Goal: Information Seeking & Learning: Learn about a topic

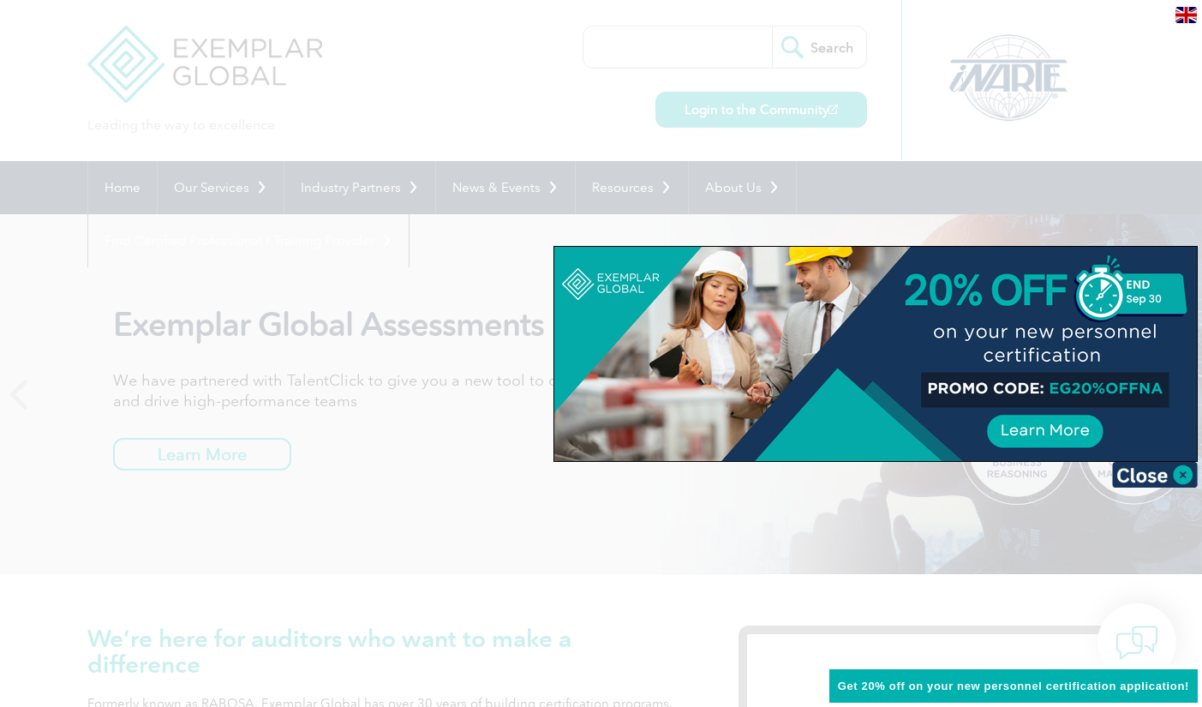
click at [406, 426] on div at bounding box center [601, 353] width 1202 height 707
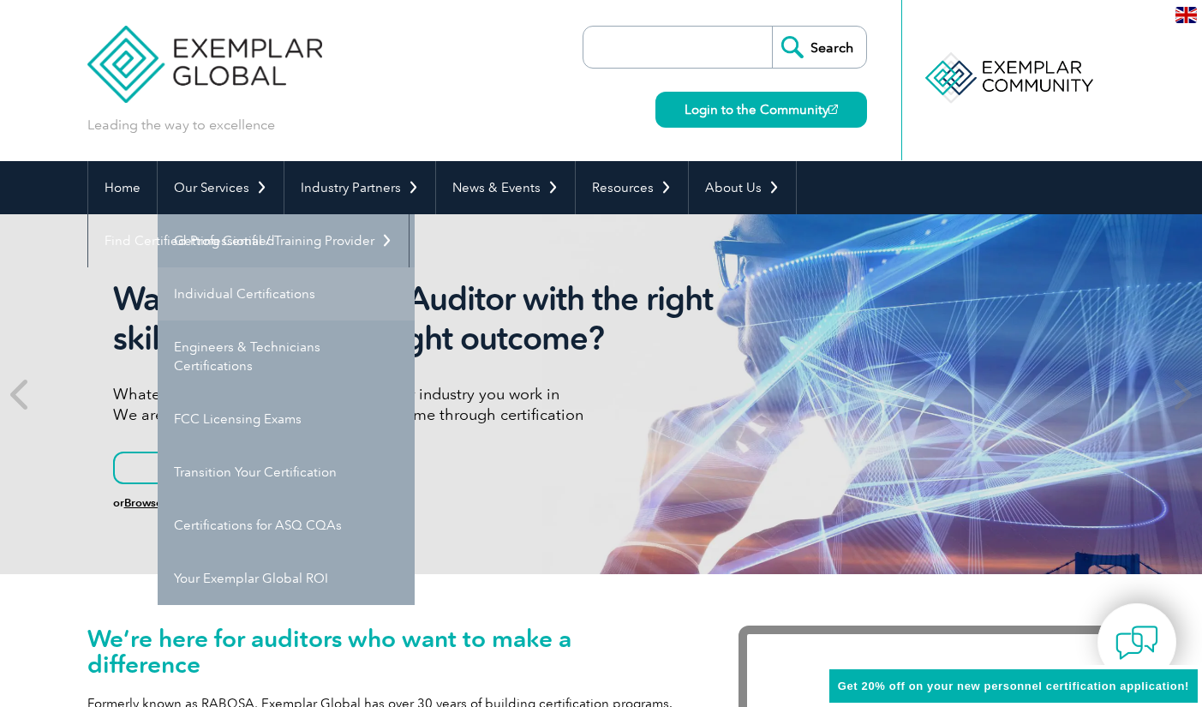
click at [235, 287] on link "Individual Certifications" at bounding box center [286, 293] width 257 height 53
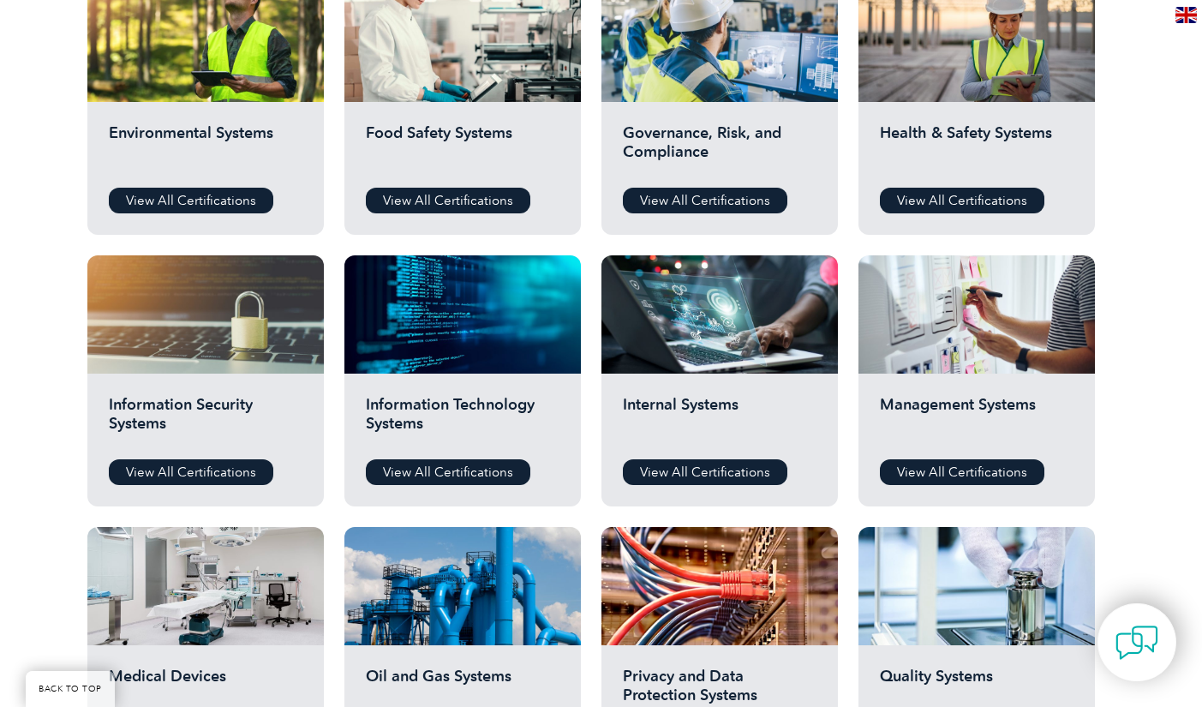
scroll to position [600, 0]
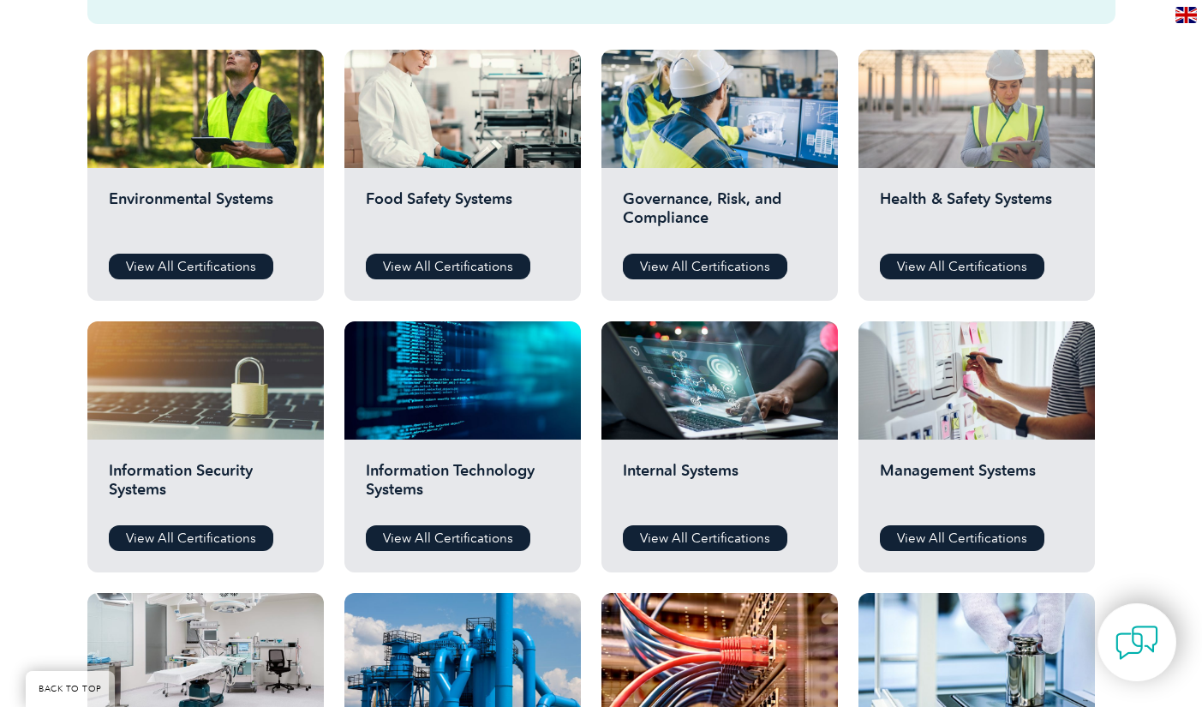
click at [972, 144] on div at bounding box center [976, 109] width 236 height 118
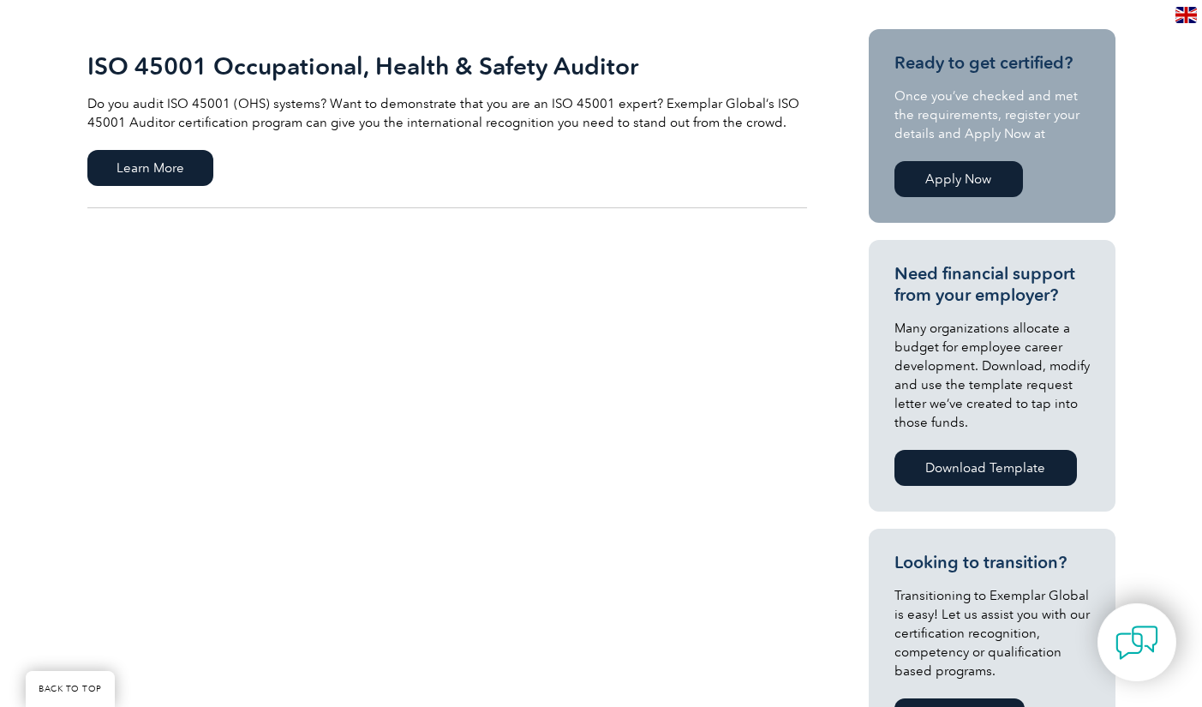
scroll to position [257, 0]
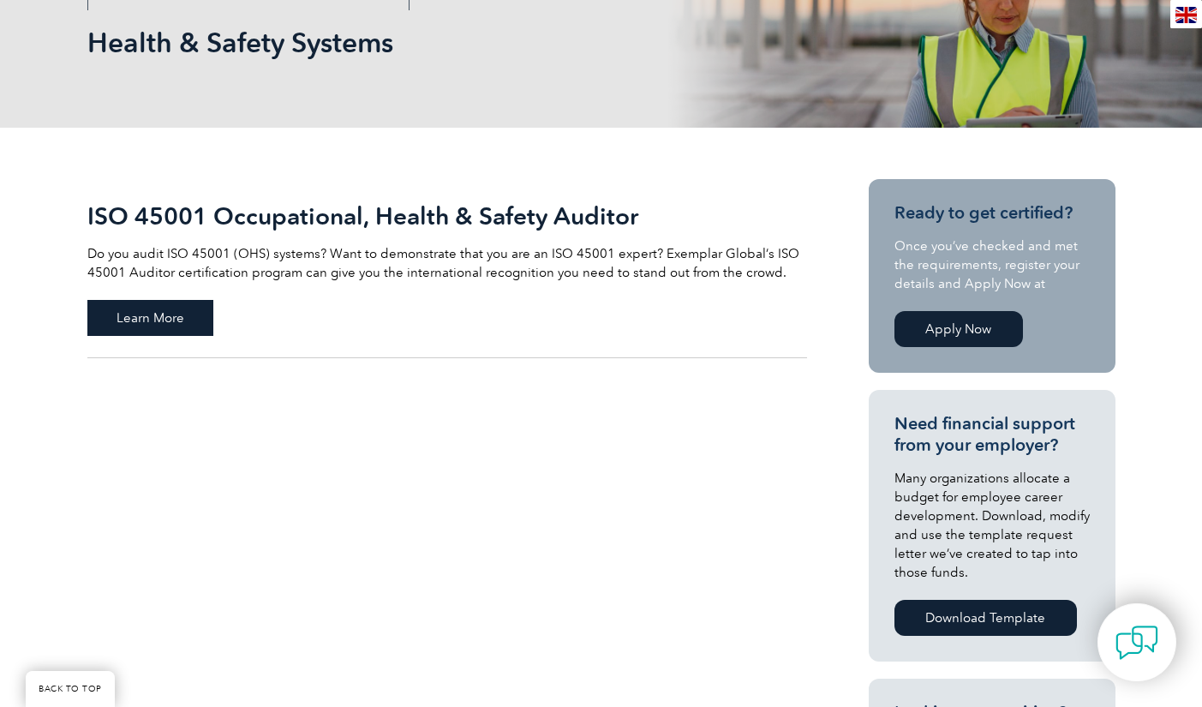
click at [137, 320] on span "Learn More" at bounding box center [150, 318] width 126 height 36
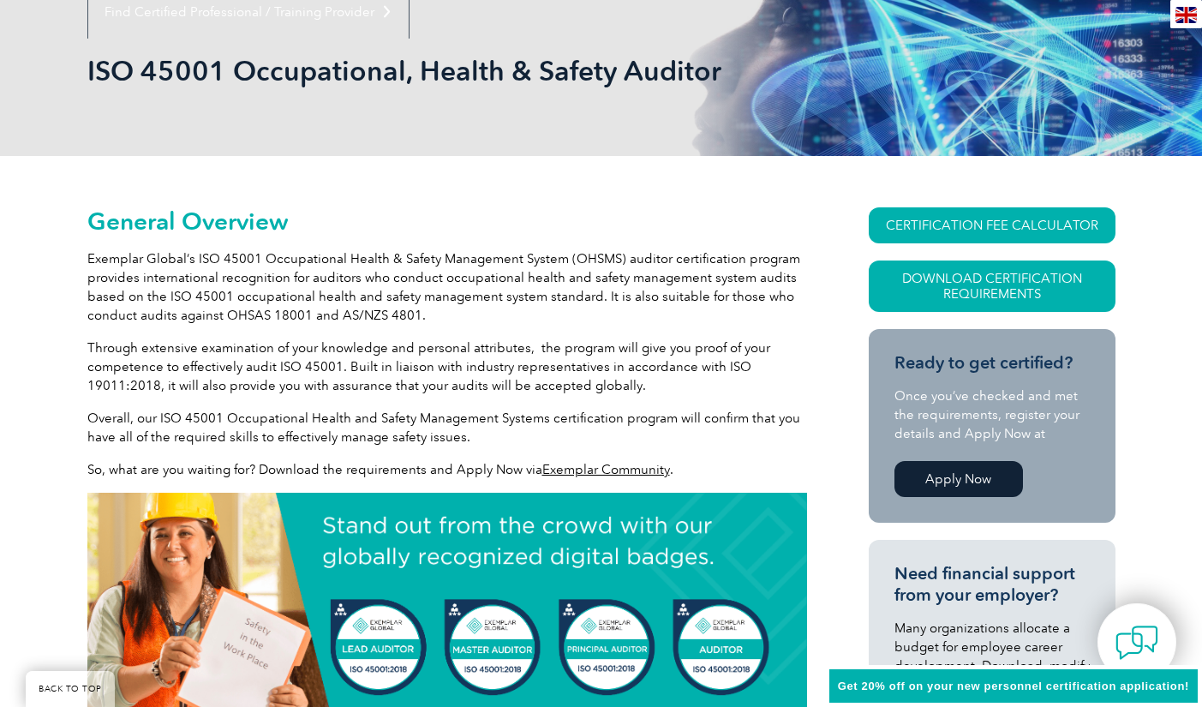
scroll to position [334, 0]
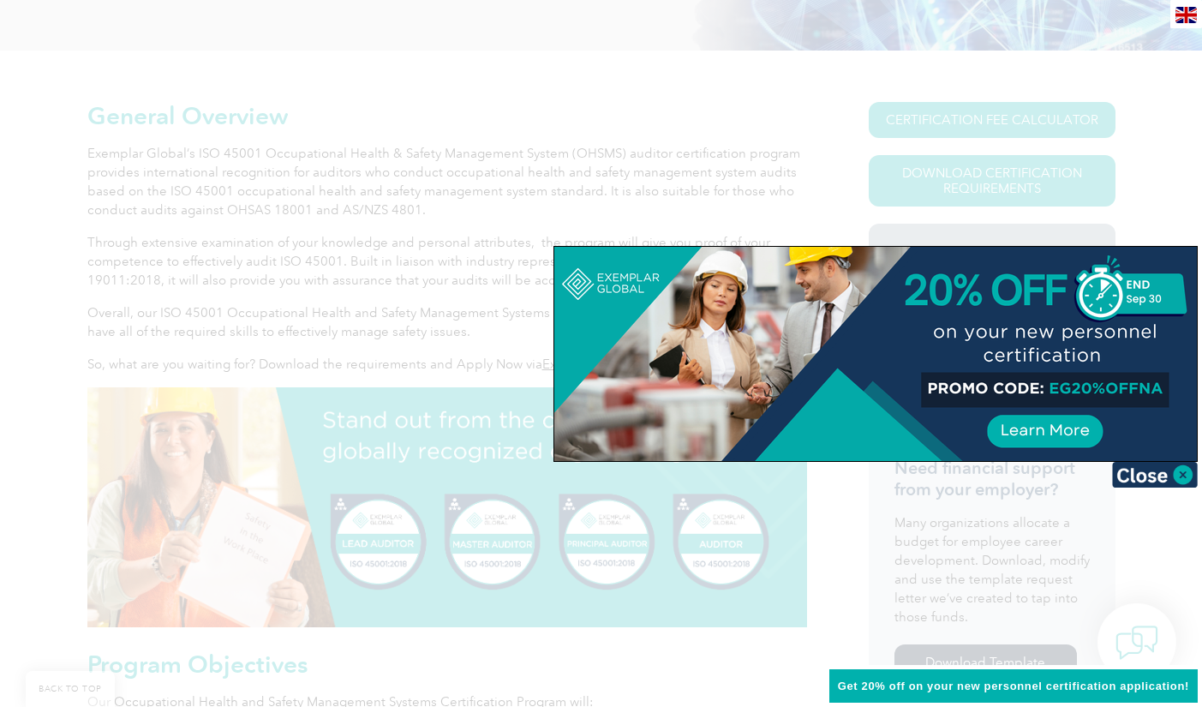
click at [225, 170] on div at bounding box center [601, 353] width 1202 height 707
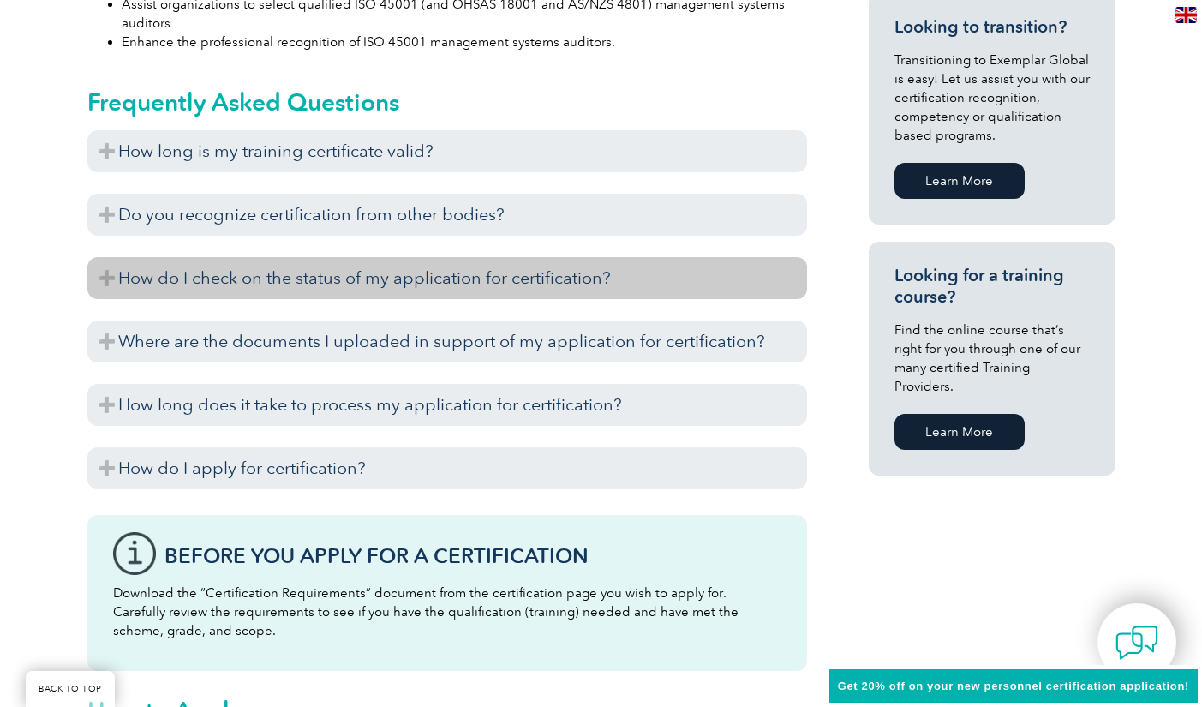
scroll to position [1105, 0]
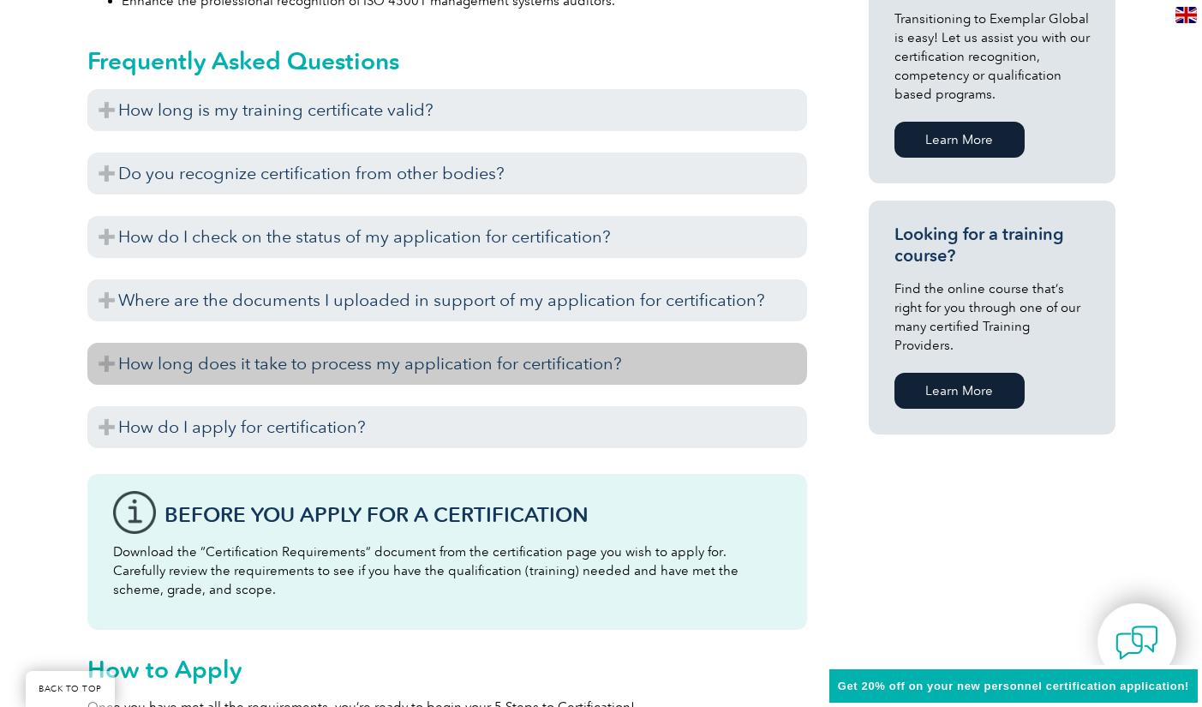
click at [105, 360] on h3 "How long does it take to process my application for certification?" at bounding box center [447, 364] width 720 height 42
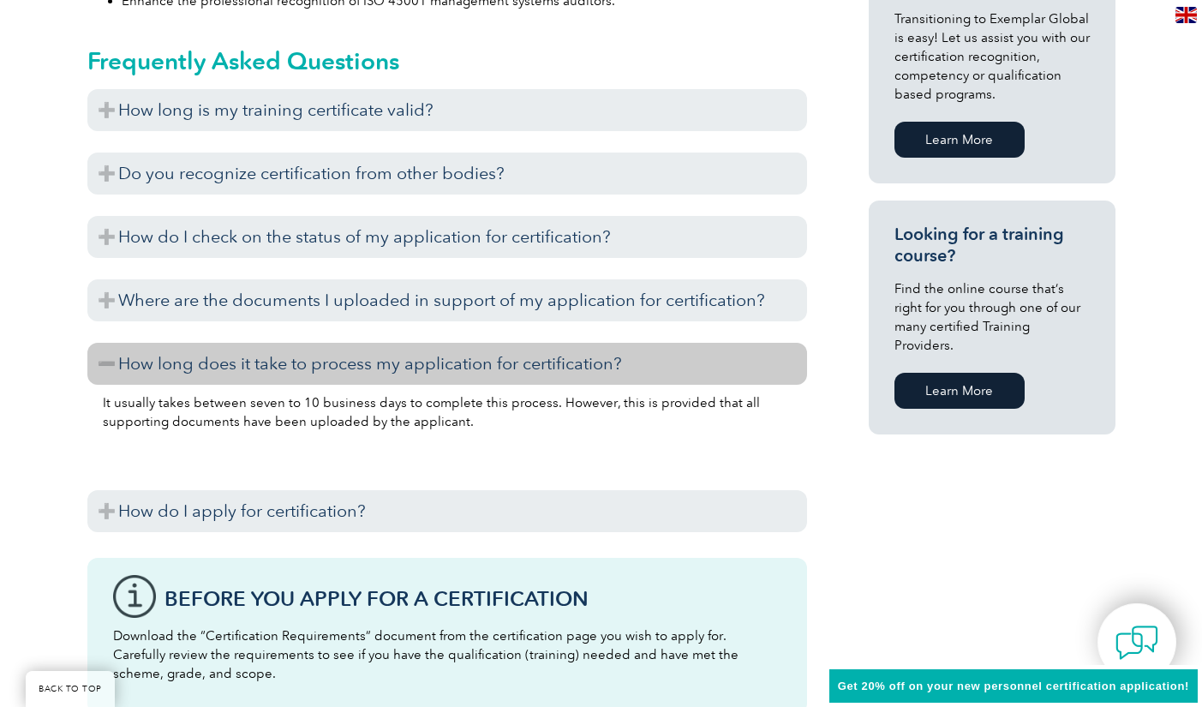
click at [105, 359] on h3 "How long does it take to process my application for certification?" at bounding box center [447, 364] width 720 height 42
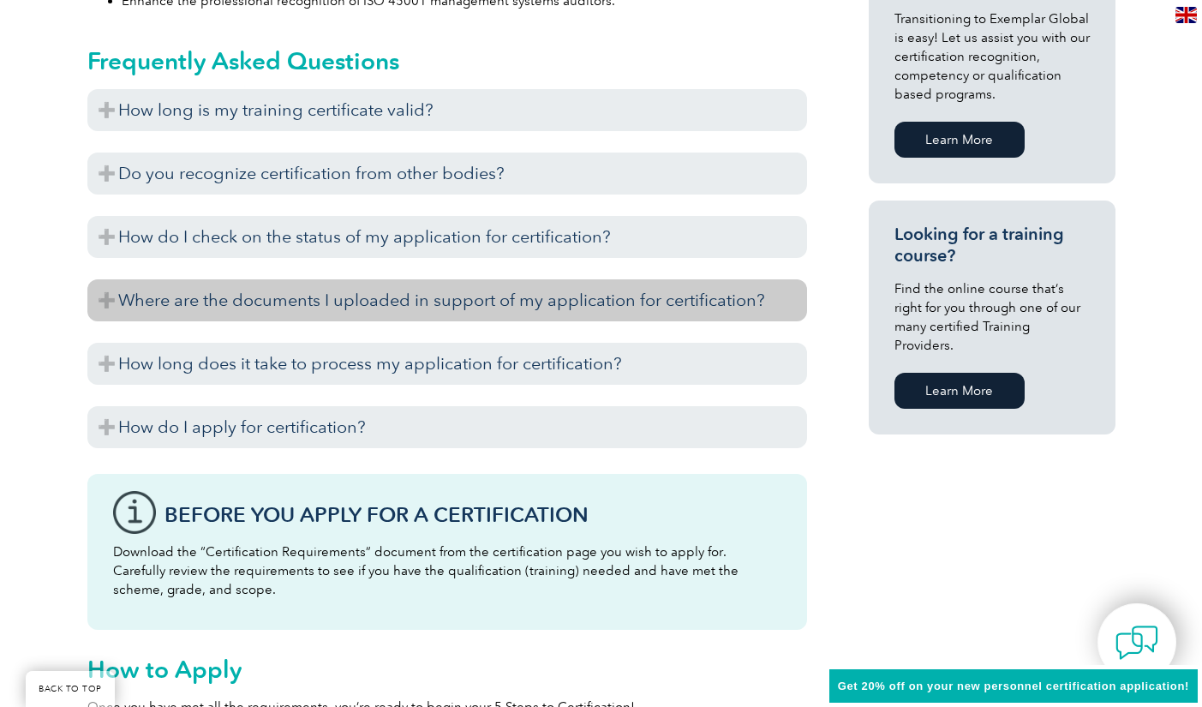
click at [105, 296] on h3 "Where are the documents I uploaded in support of my application for certificati…" at bounding box center [447, 300] width 720 height 42
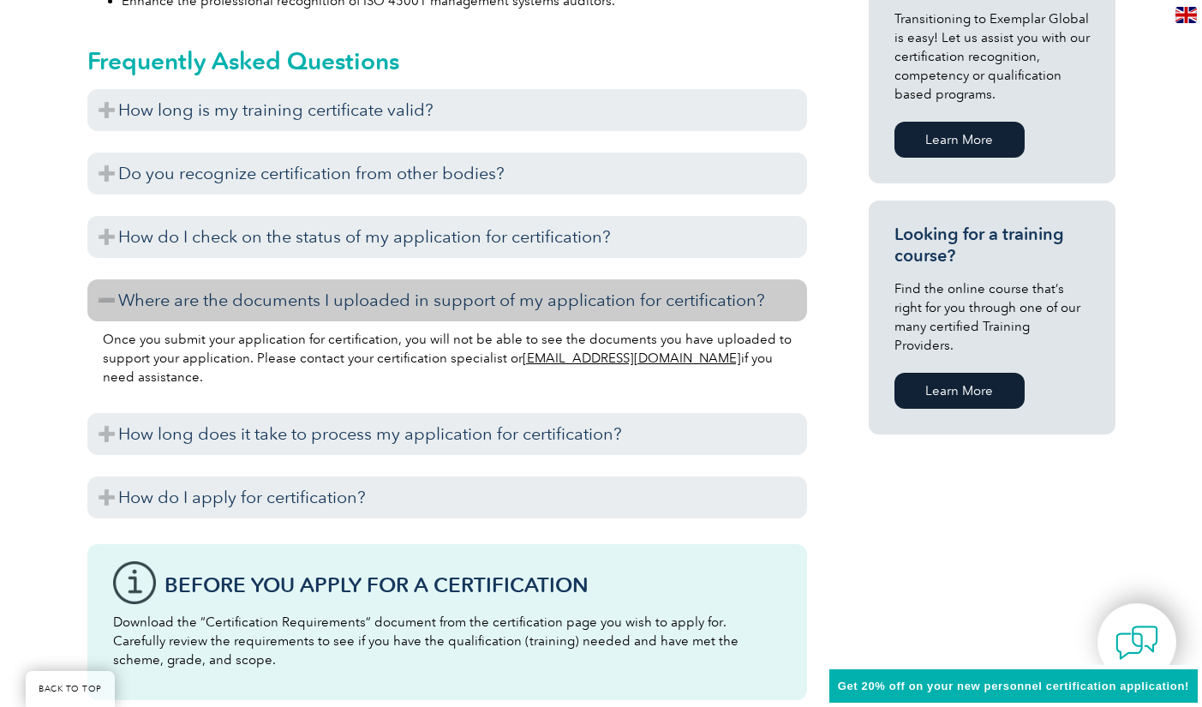
click at [109, 298] on h3 "Where are the documents I uploaded in support of my application for certificati…" at bounding box center [447, 300] width 720 height 42
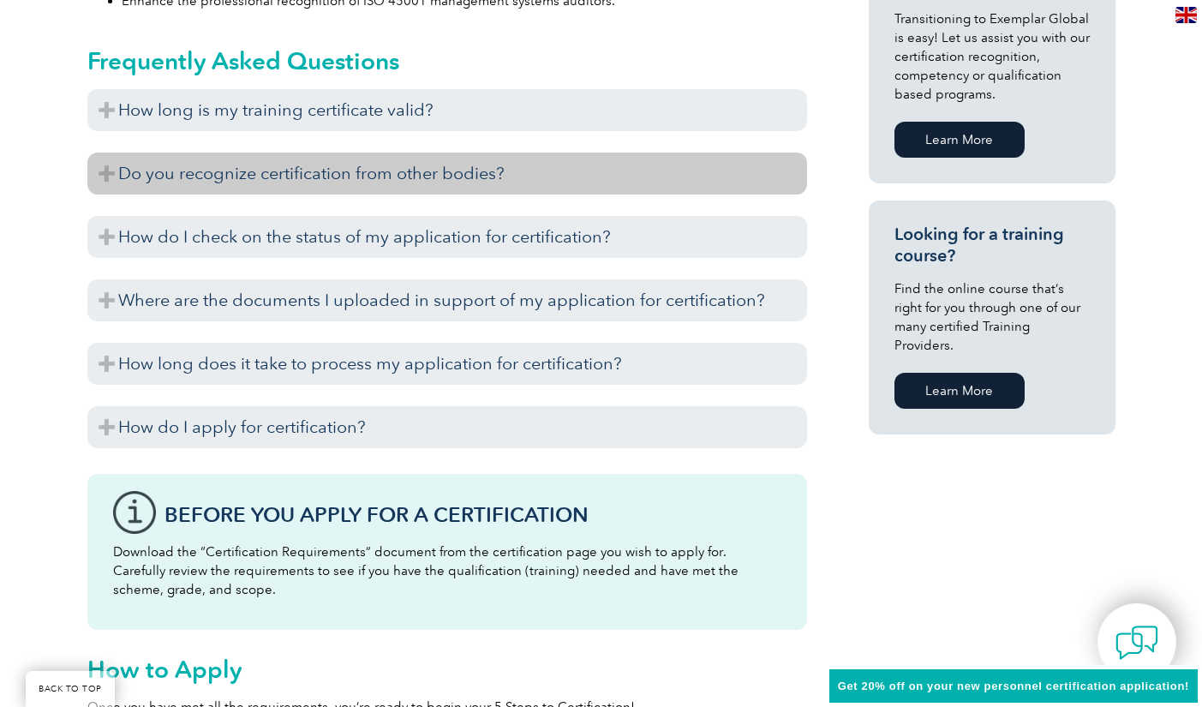
click at [105, 168] on h3 "Do you recognize certification from other bodies?" at bounding box center [447, 174] width 720 height 42
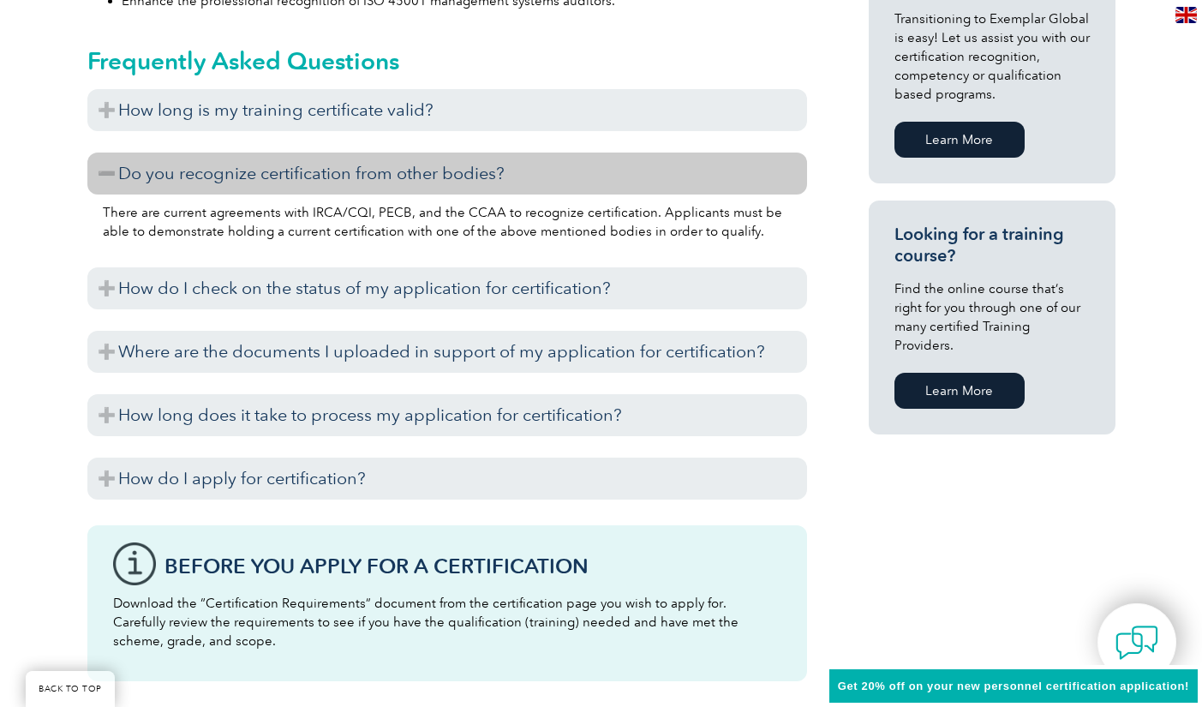
click at [105, 168] on h3 "Do you recognize certification from other bodies?" at bounding box center [447, 174] width 720 height 42
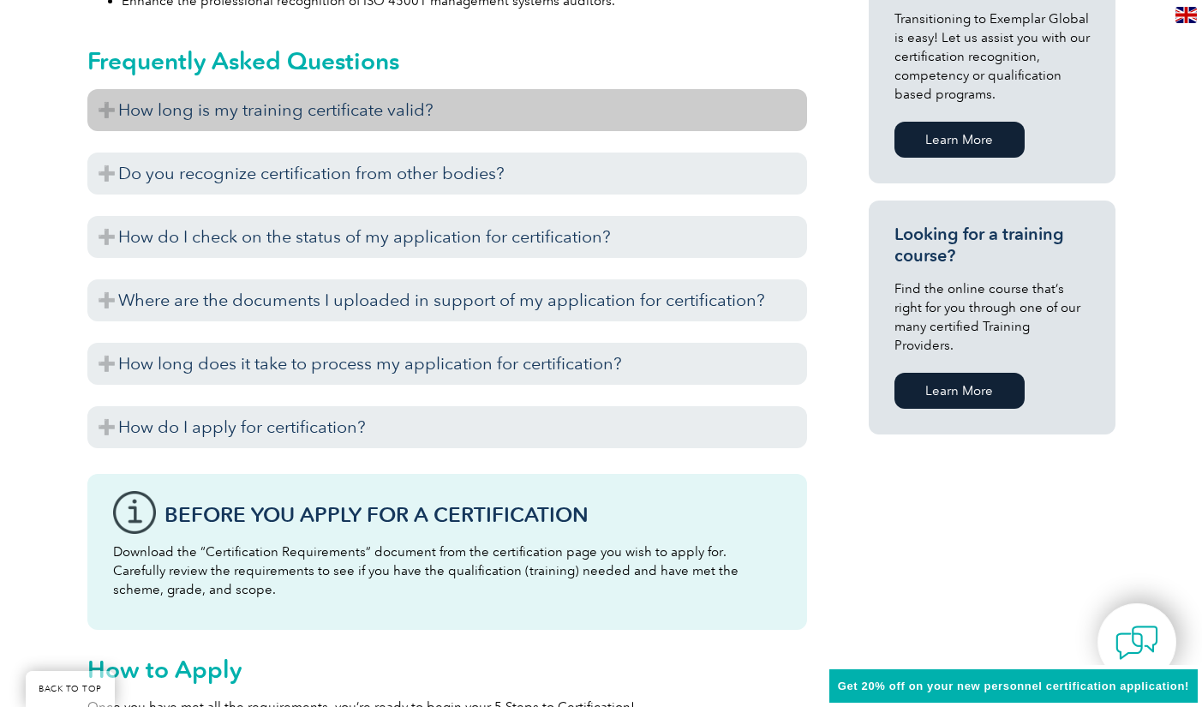
click at [105, 107] on h3 "How long is my training certificate valid?" at bounding box center [447, 110] width 720 height 42
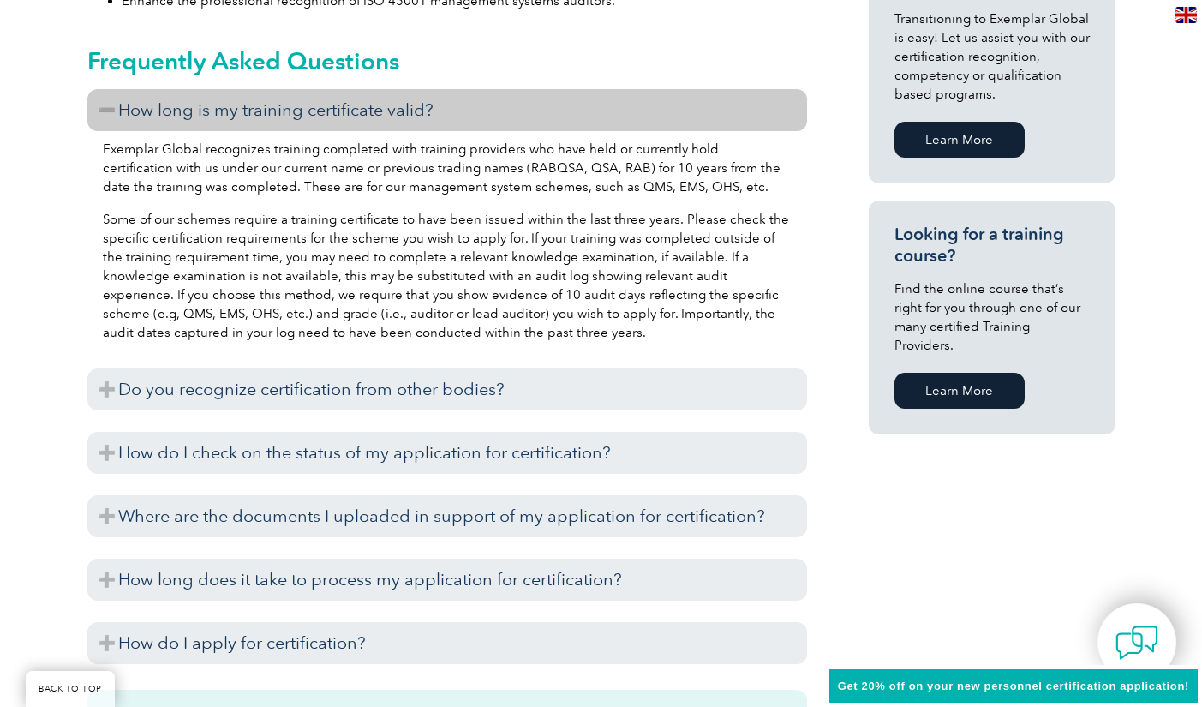
click at [110, 104] on h3 "How long is my training certificate valid?" at bounding box center [447, 110] width 720 height 42
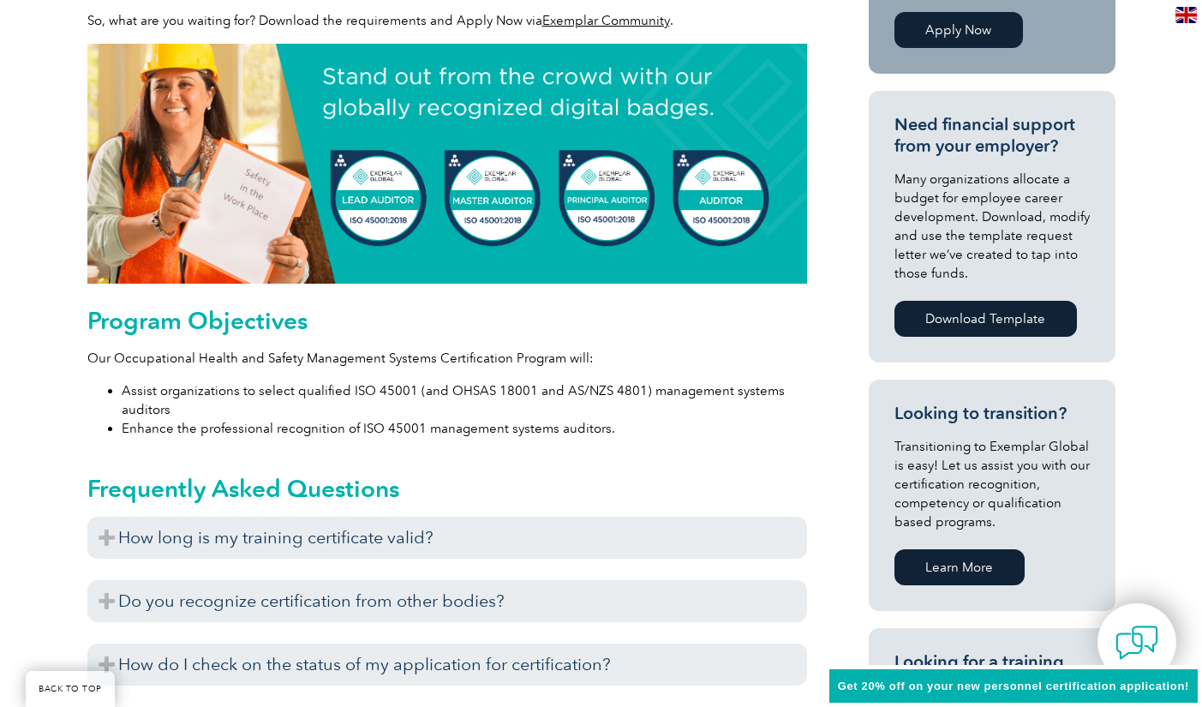
scroll to position [677, 0]
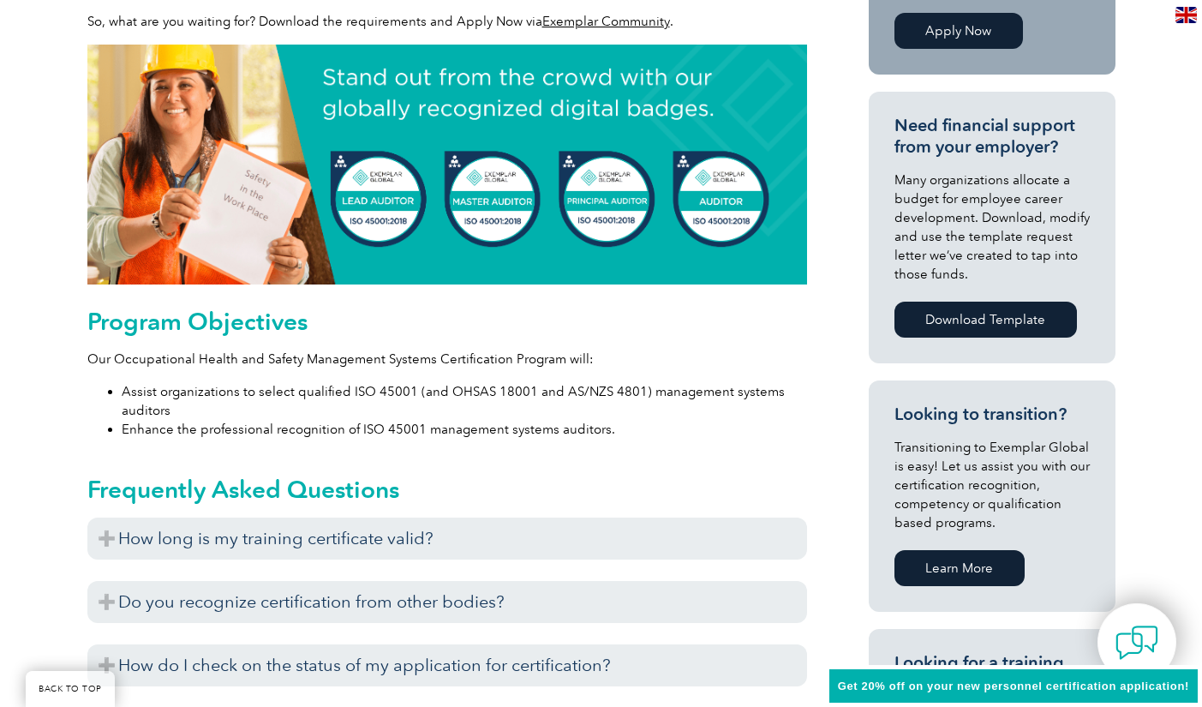
click at [485, 198] on img at bounding box center [447, 165] width 720 height 240
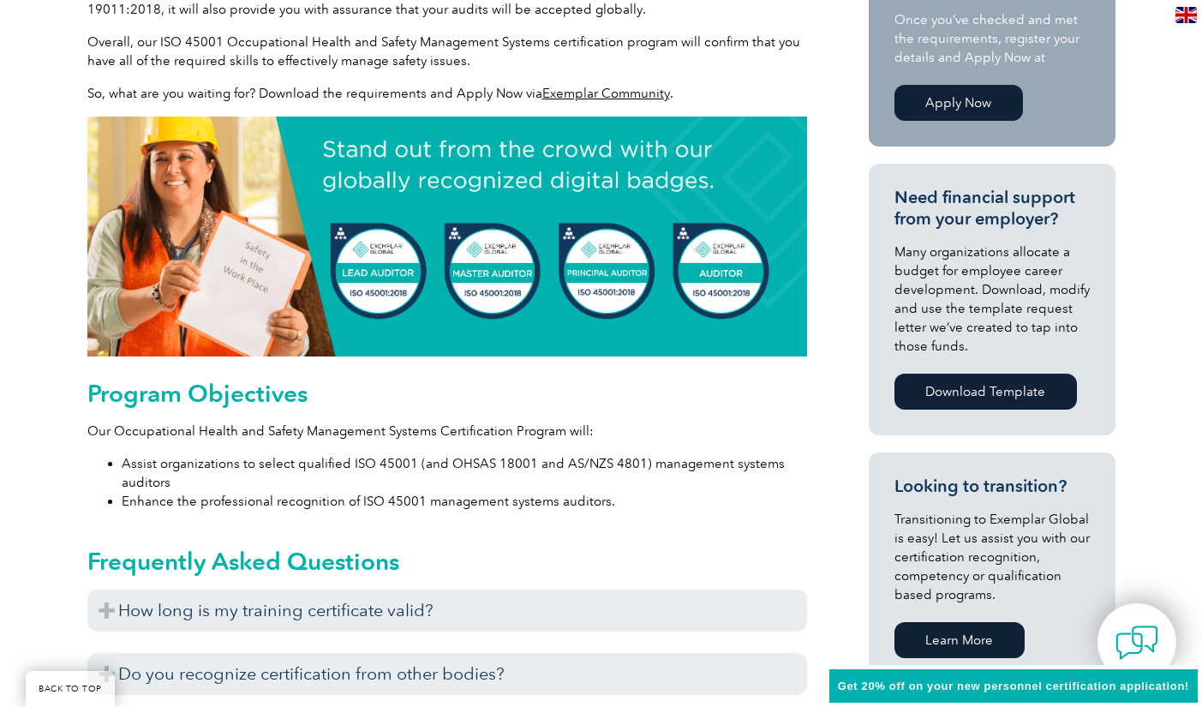
scroll to position [163, 0]
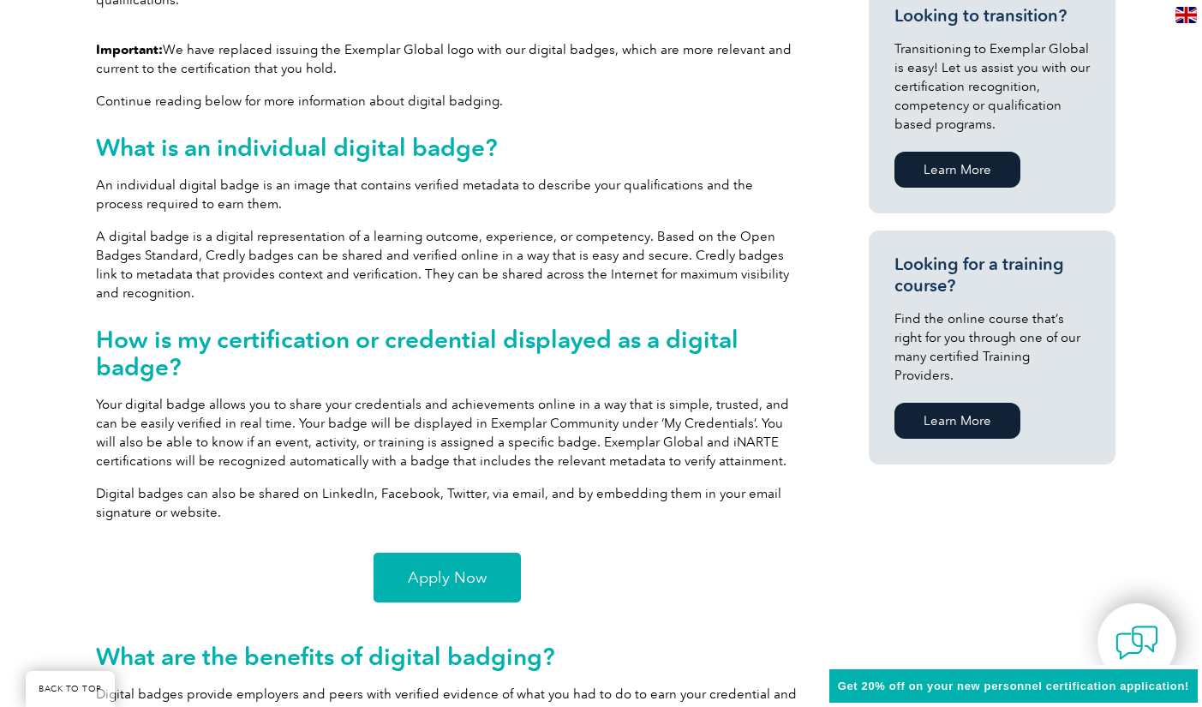
scroll to position [994, 0]
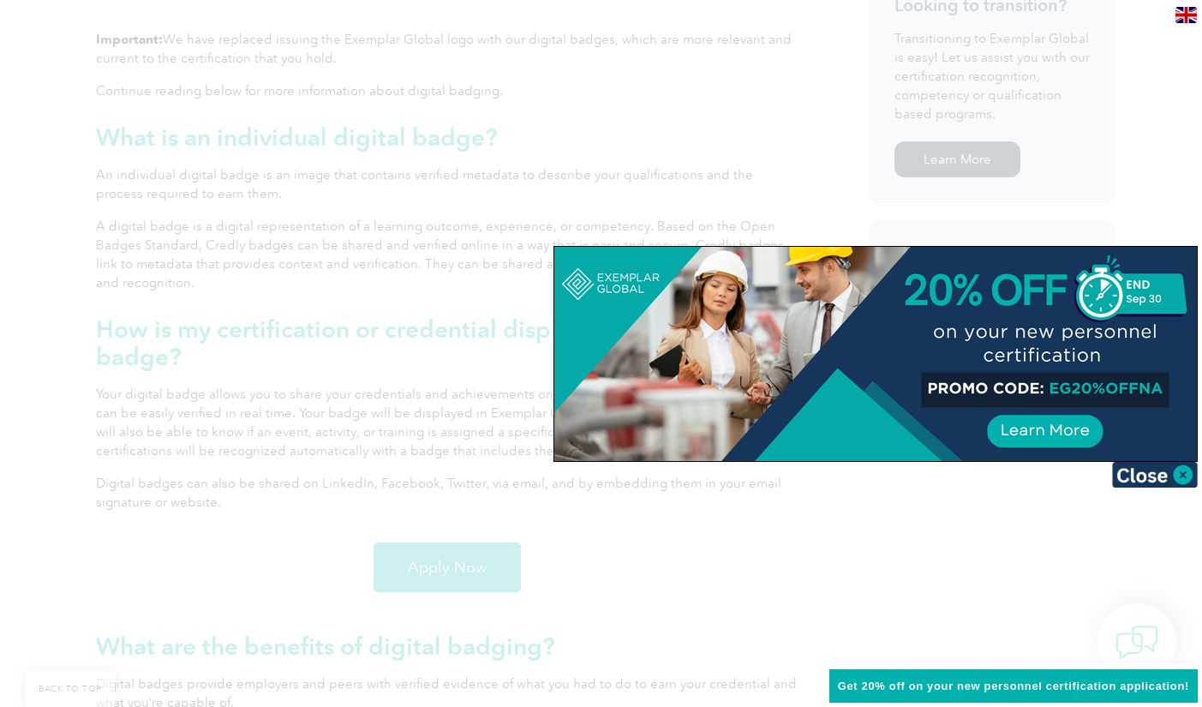
click at [230, 563] on div at bounding box center [601, 353] width 1202 height 707
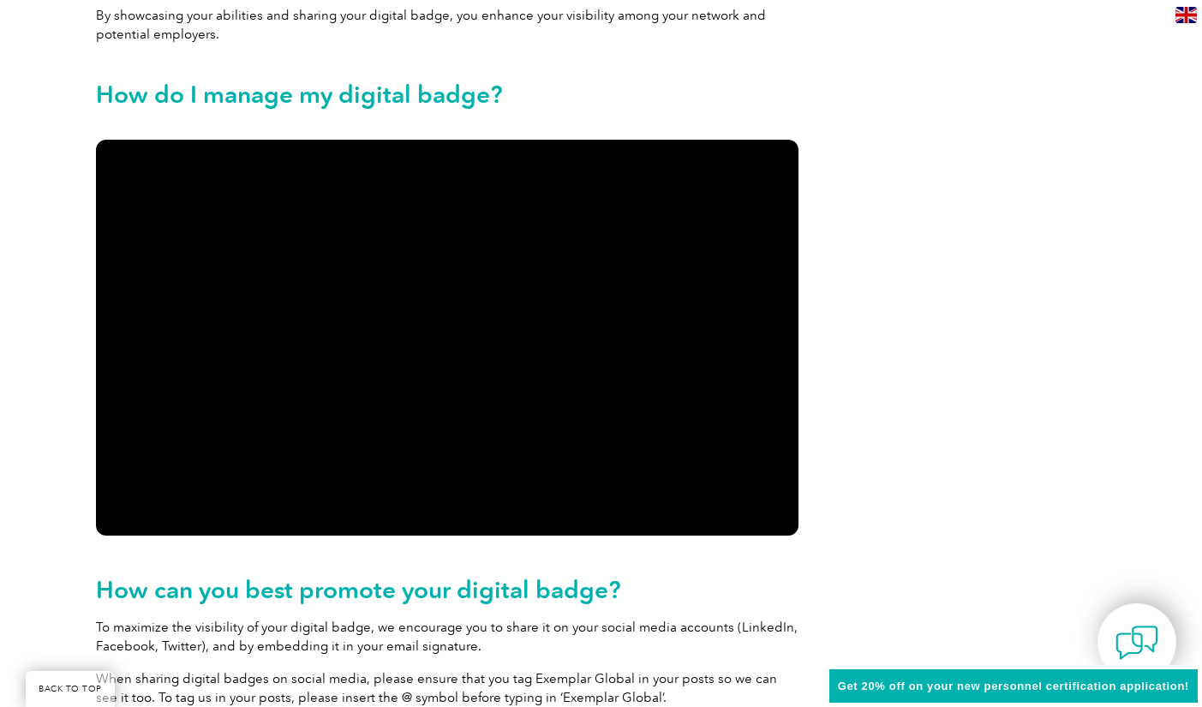
scroll to position [2108, 0]
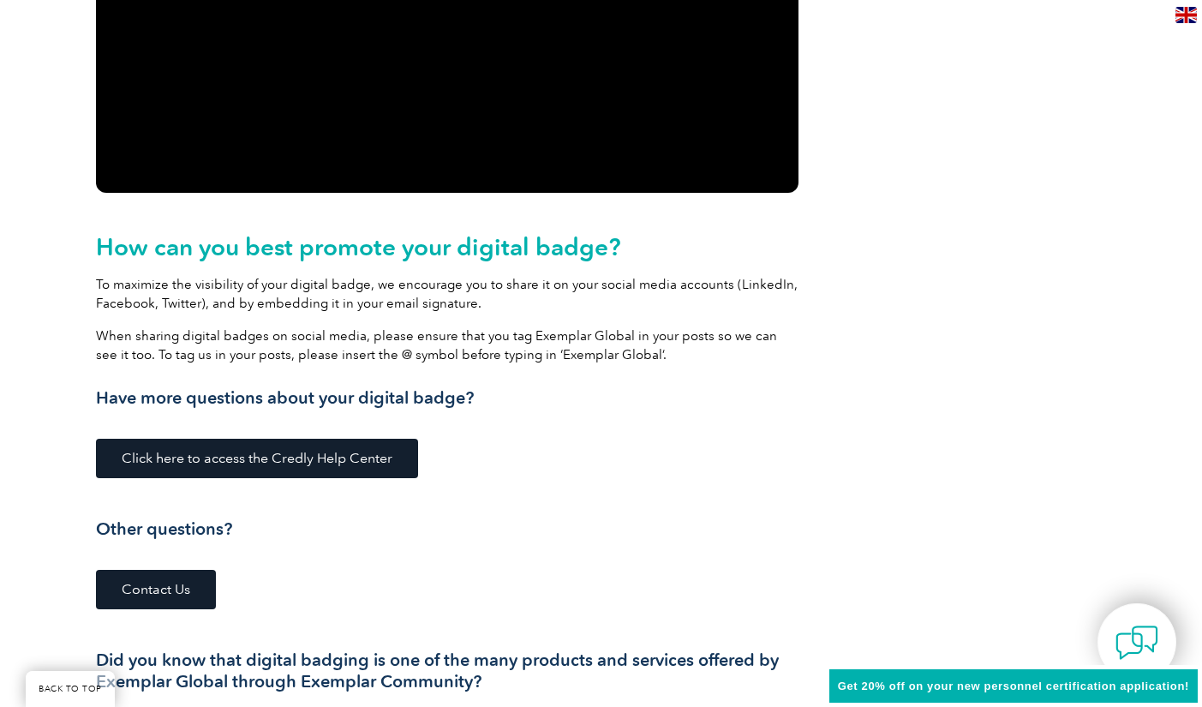
click at [174, 528] on h3 "Other questions?" at bounding box center [447, 528] width 703 height 21
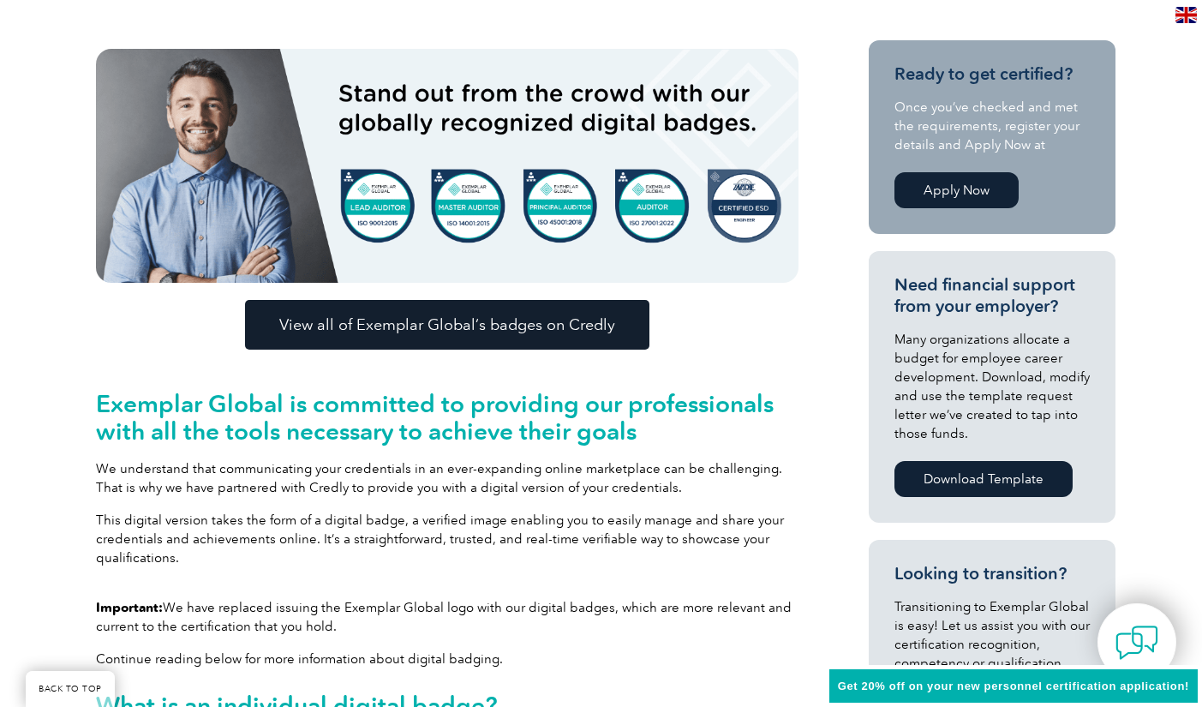
scroll to position [394, 0]
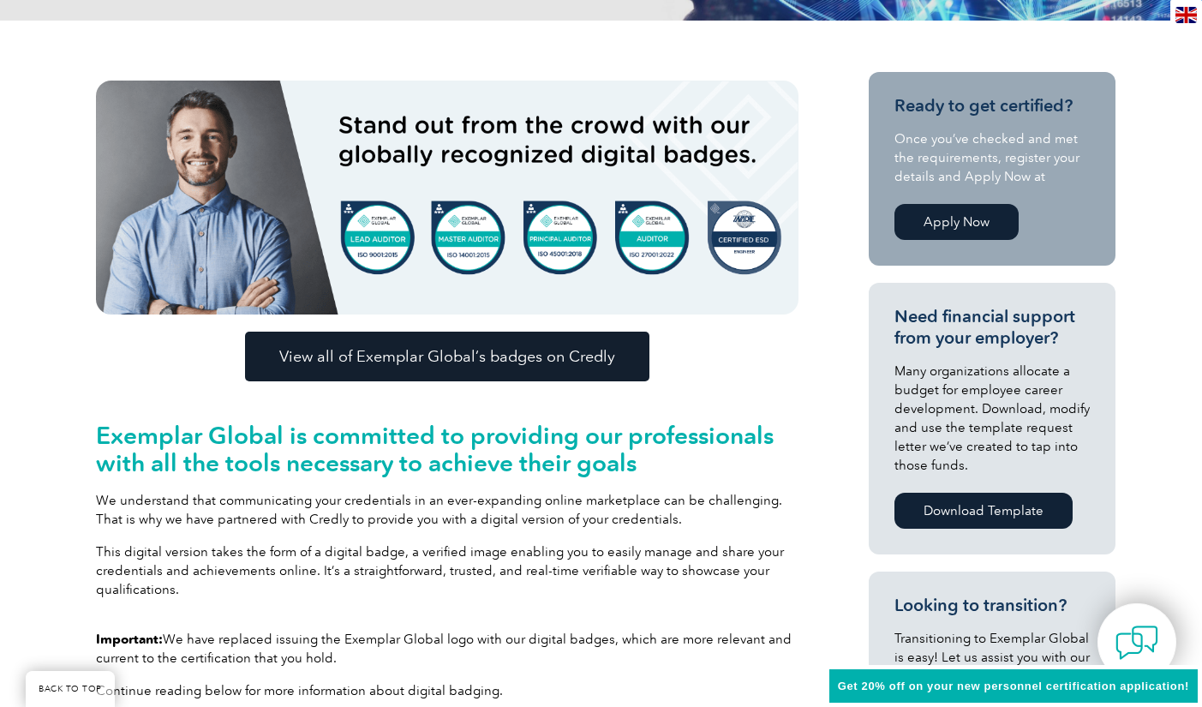
click at [393, 354] on span "View all of Exemplar Global’s badges on Credly" at bounding box center [447, 356] width 336 height 15
